Goal: Information Seeking & Learning: Compare options

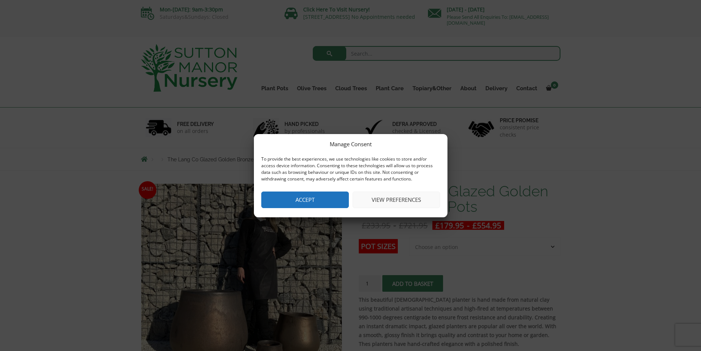
click at [309, 196] on button "Accept" at bounding box center [305, 199] width 88 height 17
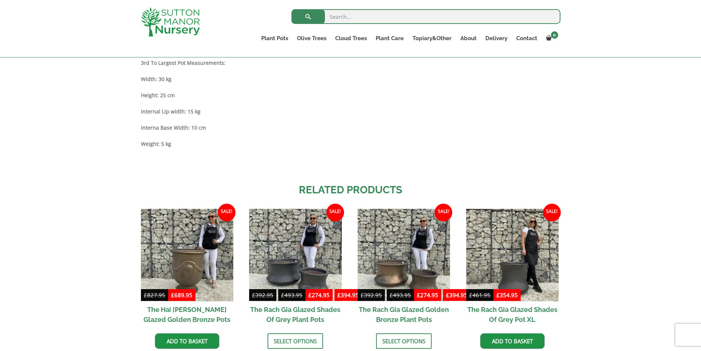
scroll to position [663, 0]
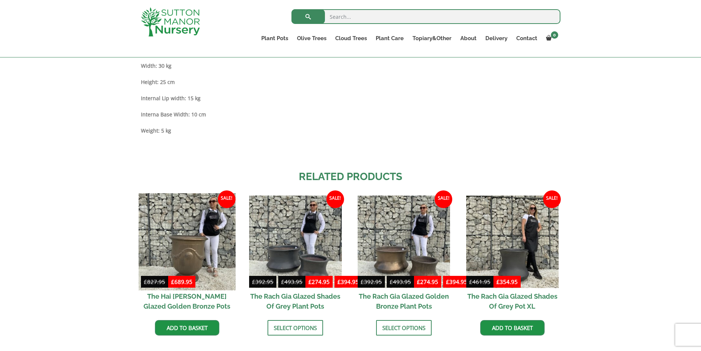
click at [190, 251] on img at bounding box center [186, 241] width 97 height 97
